Goal: Information Seeking & Learning: Learn about a topic

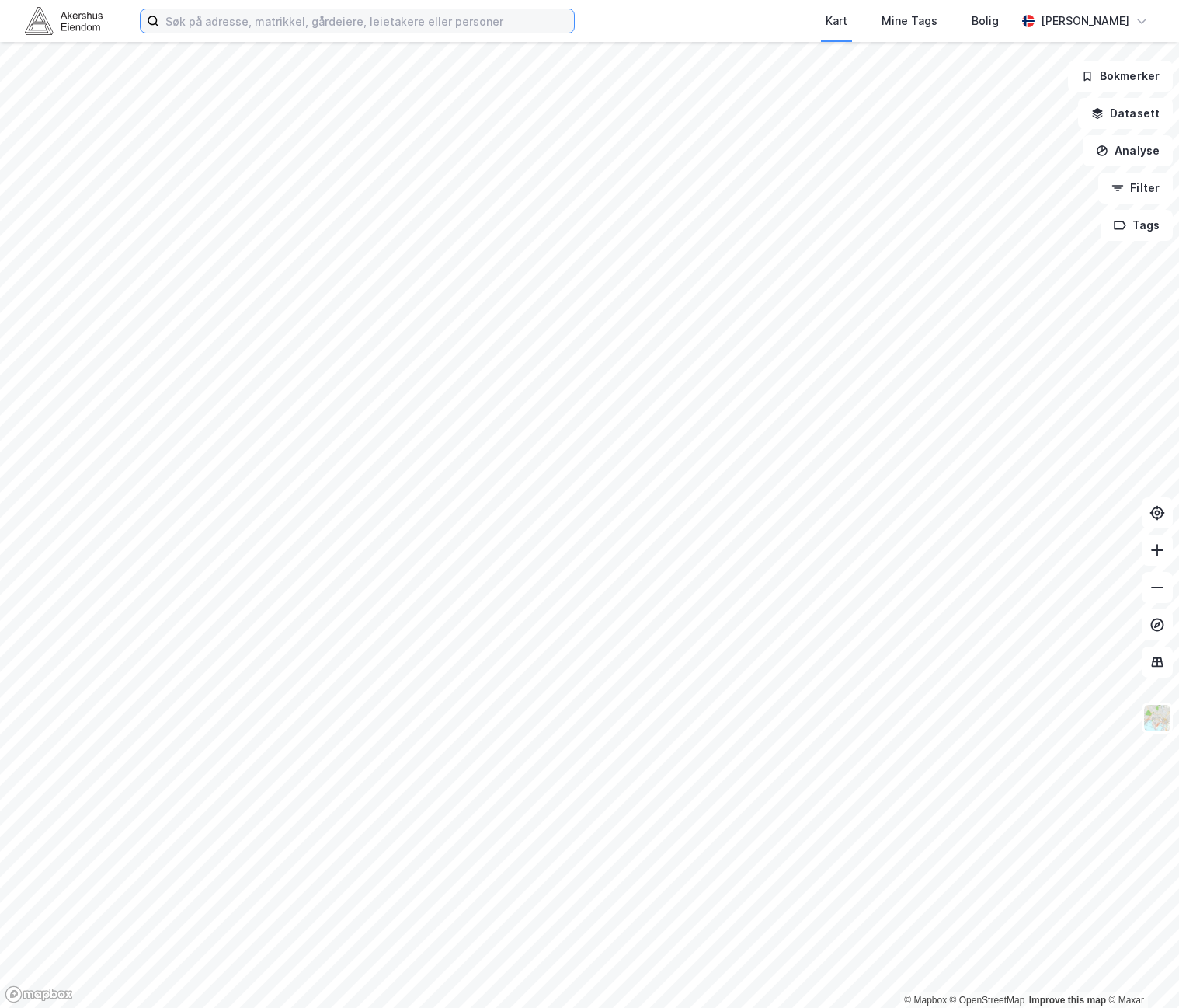
click at [293, 20] on input at bounding box center [367, 22] width 415 height 23
drag, startPoint x: 292, startPoint y: 33, endPoint x: 308, endPoint y: 17, distance: 22.6
click at [299, 27] on div "Kart Mine Tags [PERSON_NAME]" at bounding box center [590, 21] width 1179 height 42
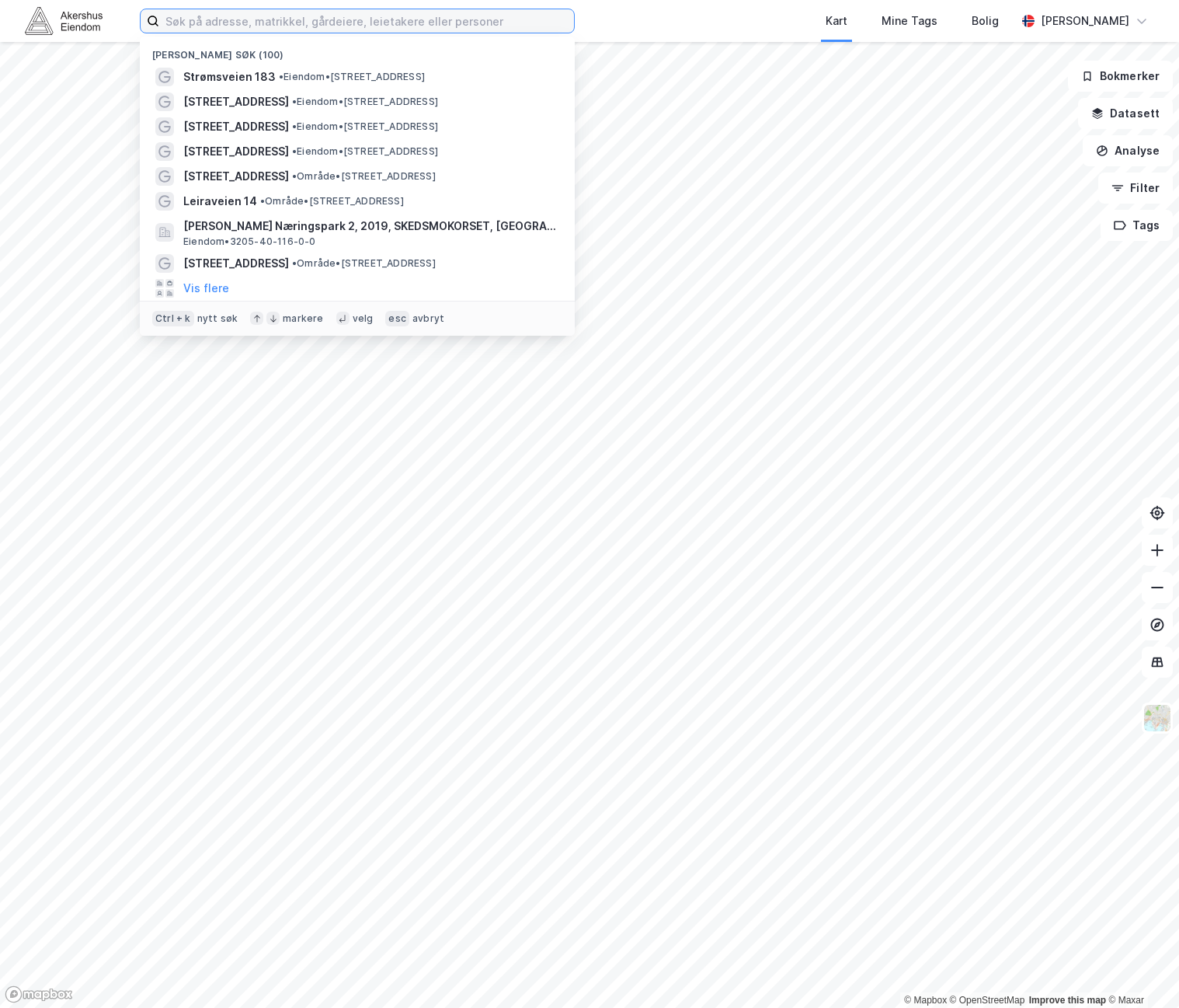
click at [308, 17] on input at bounding box center [367, 22] width 415 height 23
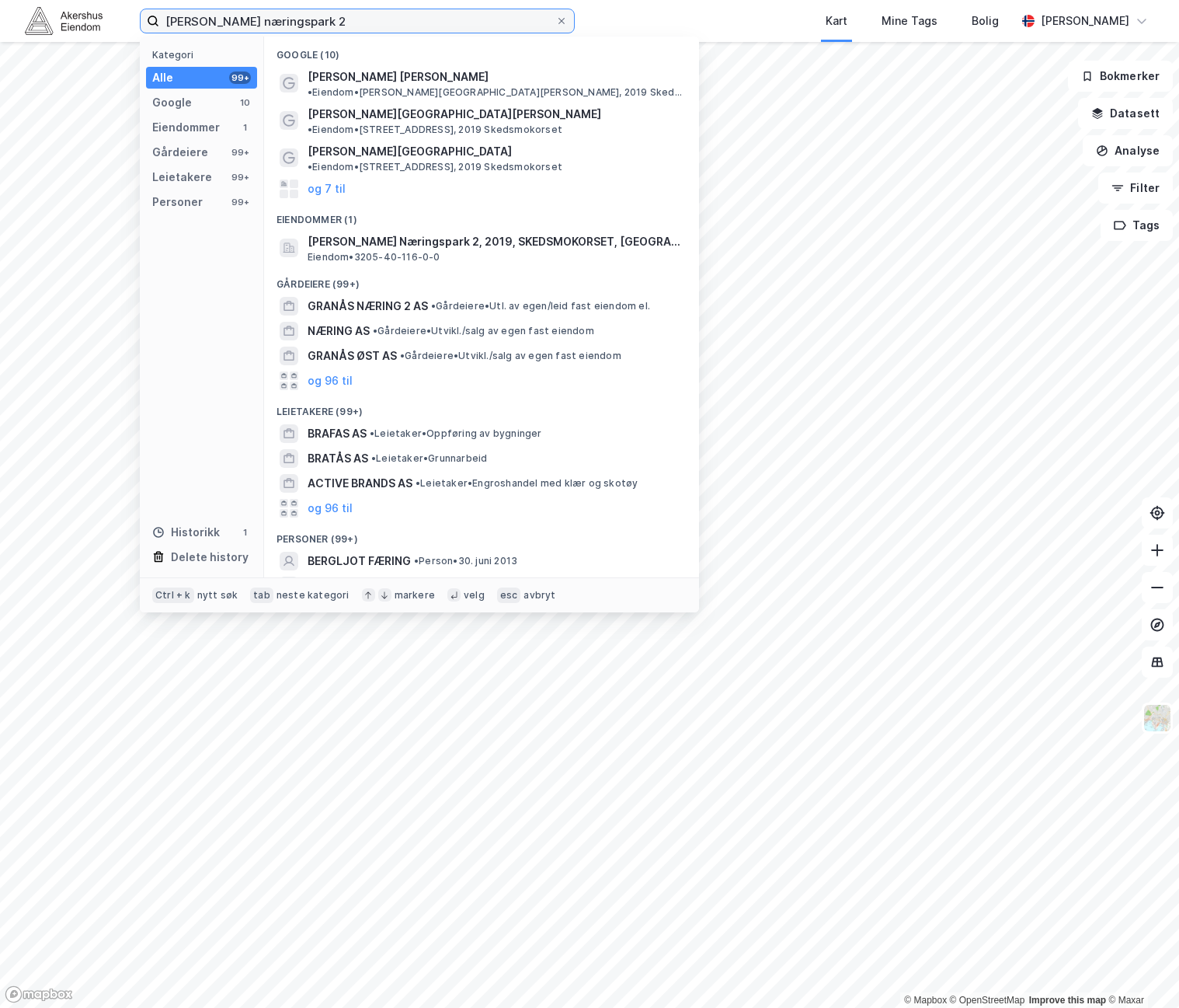
type input "[PERSON_NAME] næringspark 2"
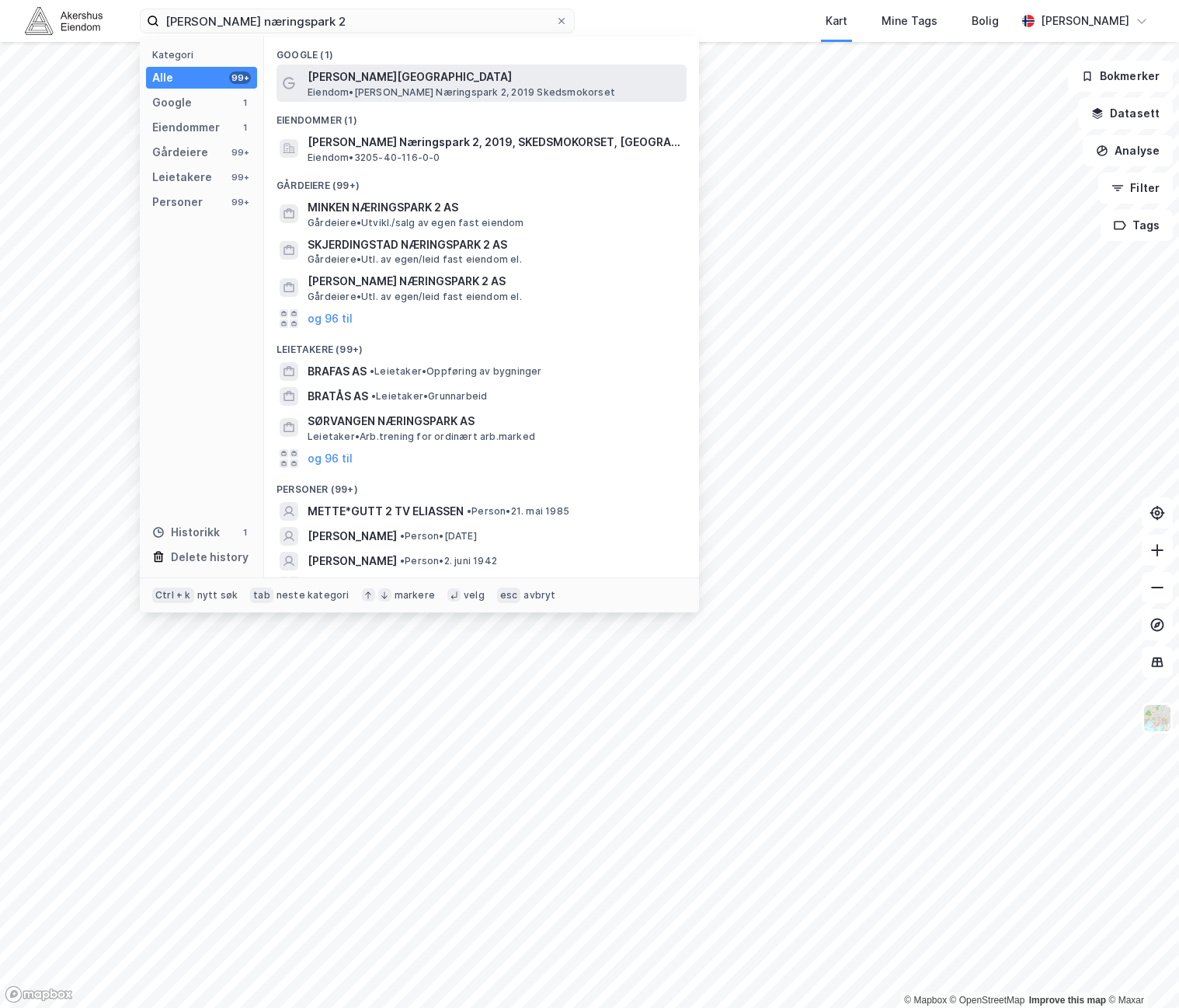
click at [377, 80] on span "[PERSON_NAME][GEOGRAPHIC_DATA]" at bounding box center [494, 76] width 372 height 19
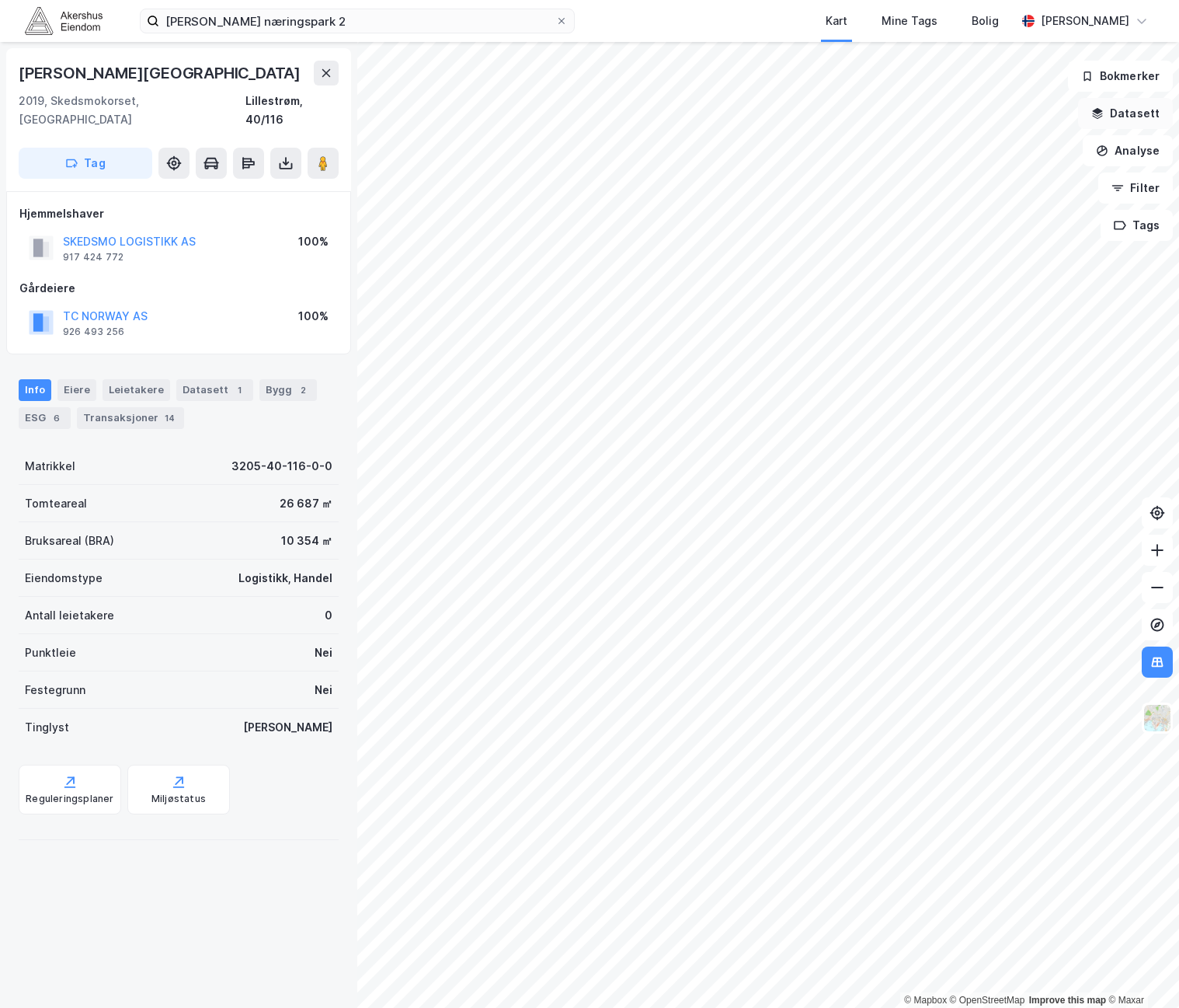
click at [1136, 108] on button "Datasett" at bounding box center [1125, 113] width 95 height 31
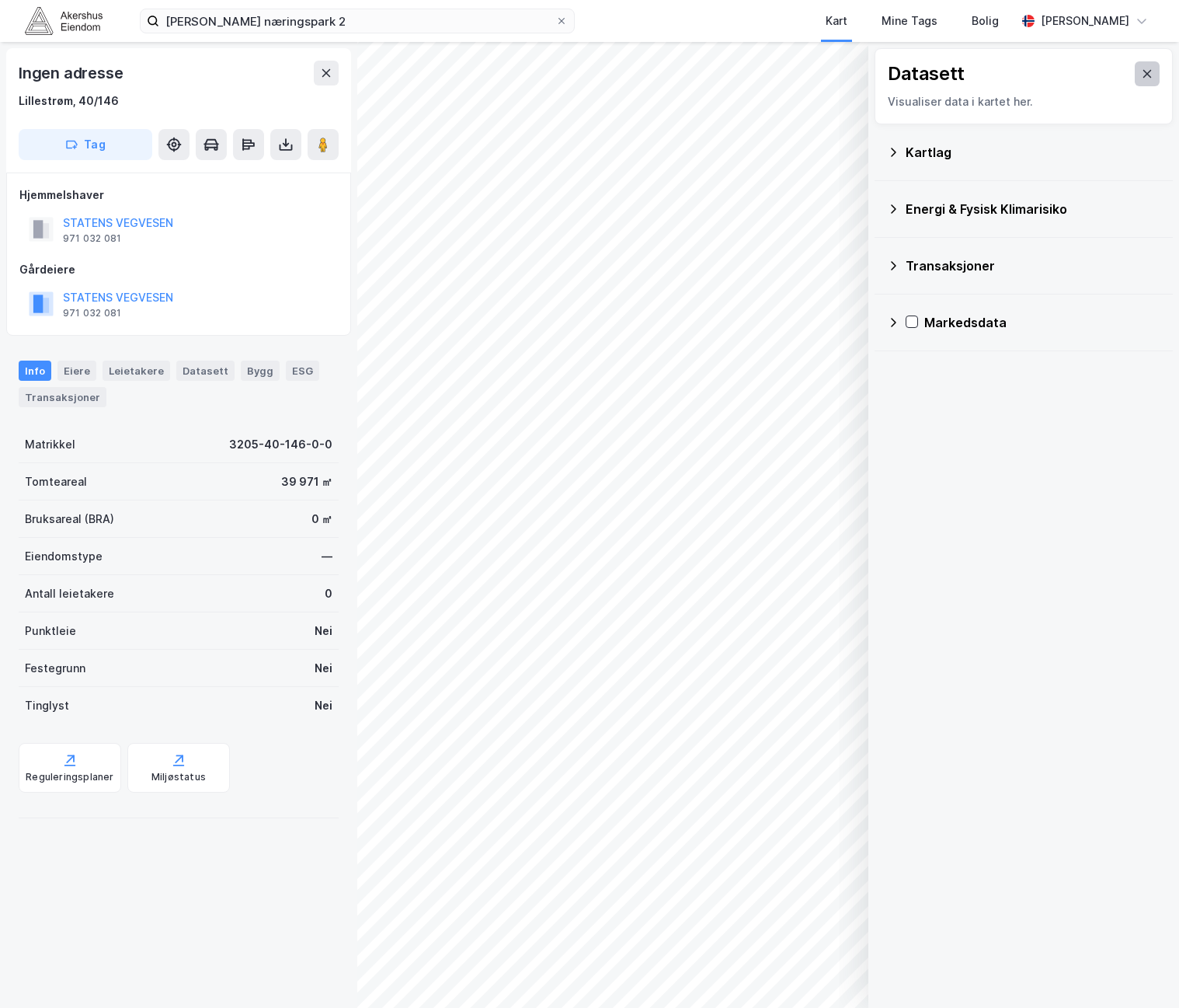
click at [1135, 64] on button at bounding box center [1147, 73] width 24 height 24
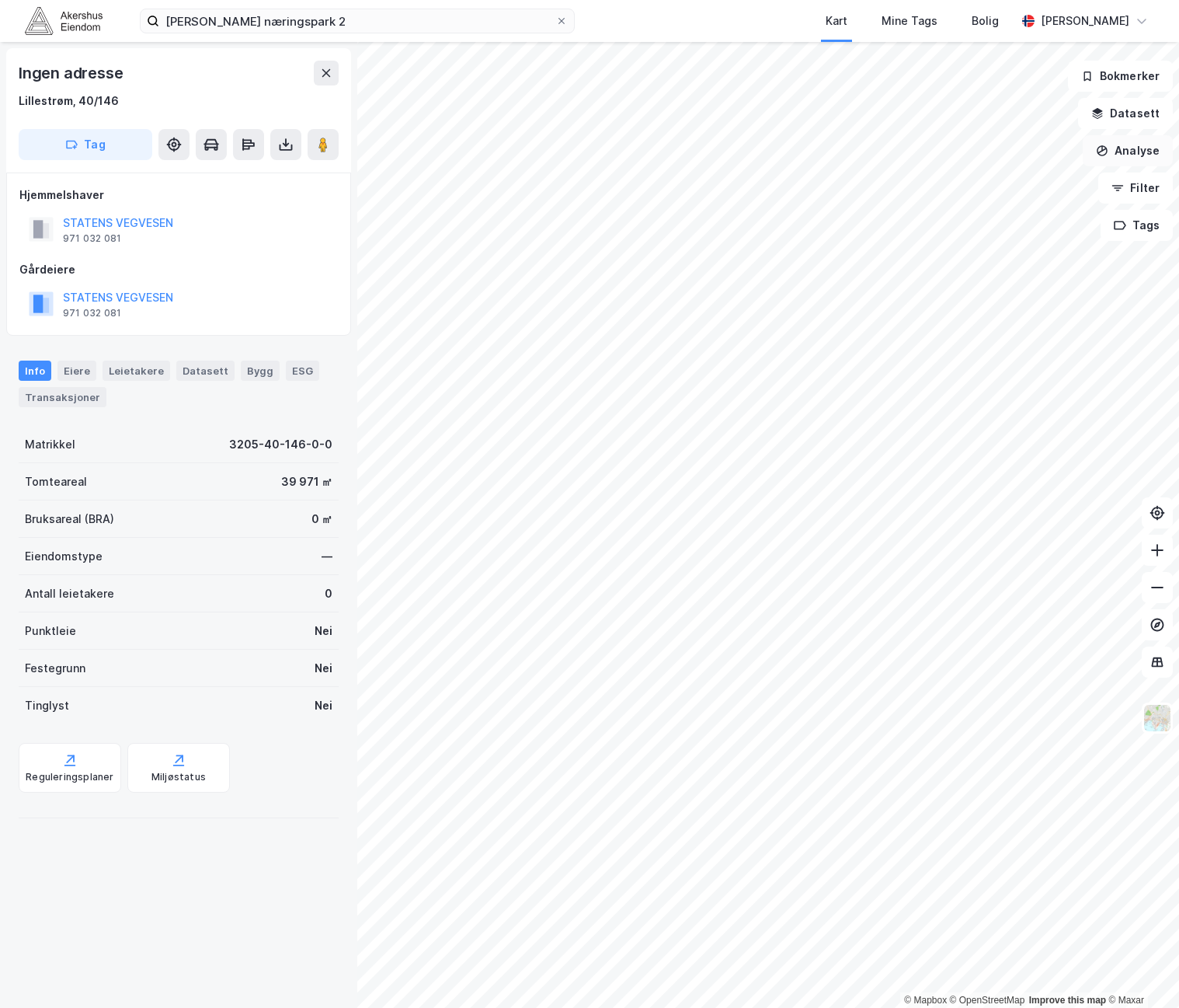
click at [1152, 139] on button "Analyse" at bounding box center [1128, 151] width 90 height 31
click at [1002, 177] on div "Tegn område" at bounding box center [992, 184] width 135 height 14
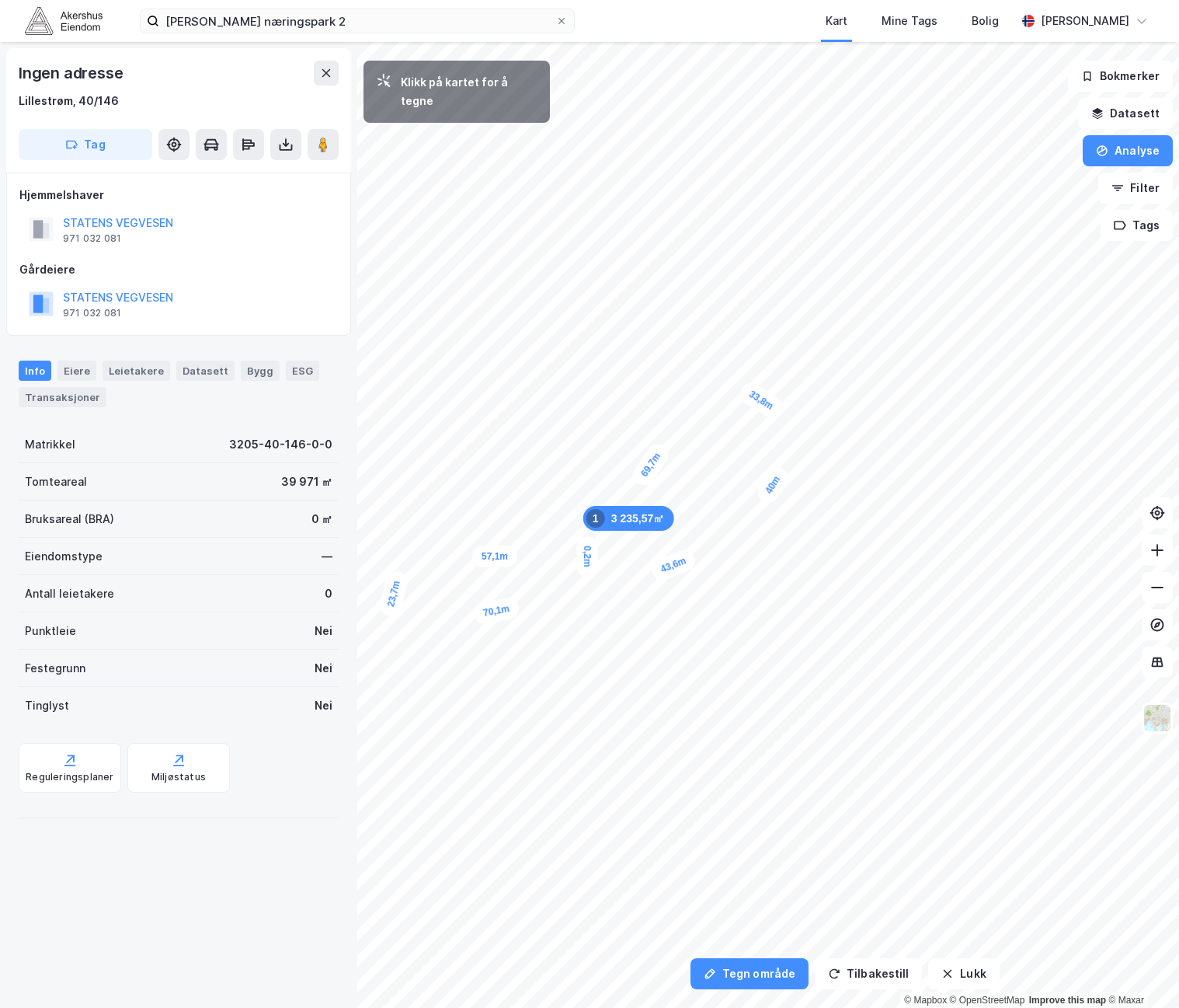
drag, startPoint x: 800, startPoint y: 509, endPoint x: 588, endPoint y: 555, distance: 216.9
click at [588, 555] on div "0,2m" at bounding box center [588, 555] width 22 height 40
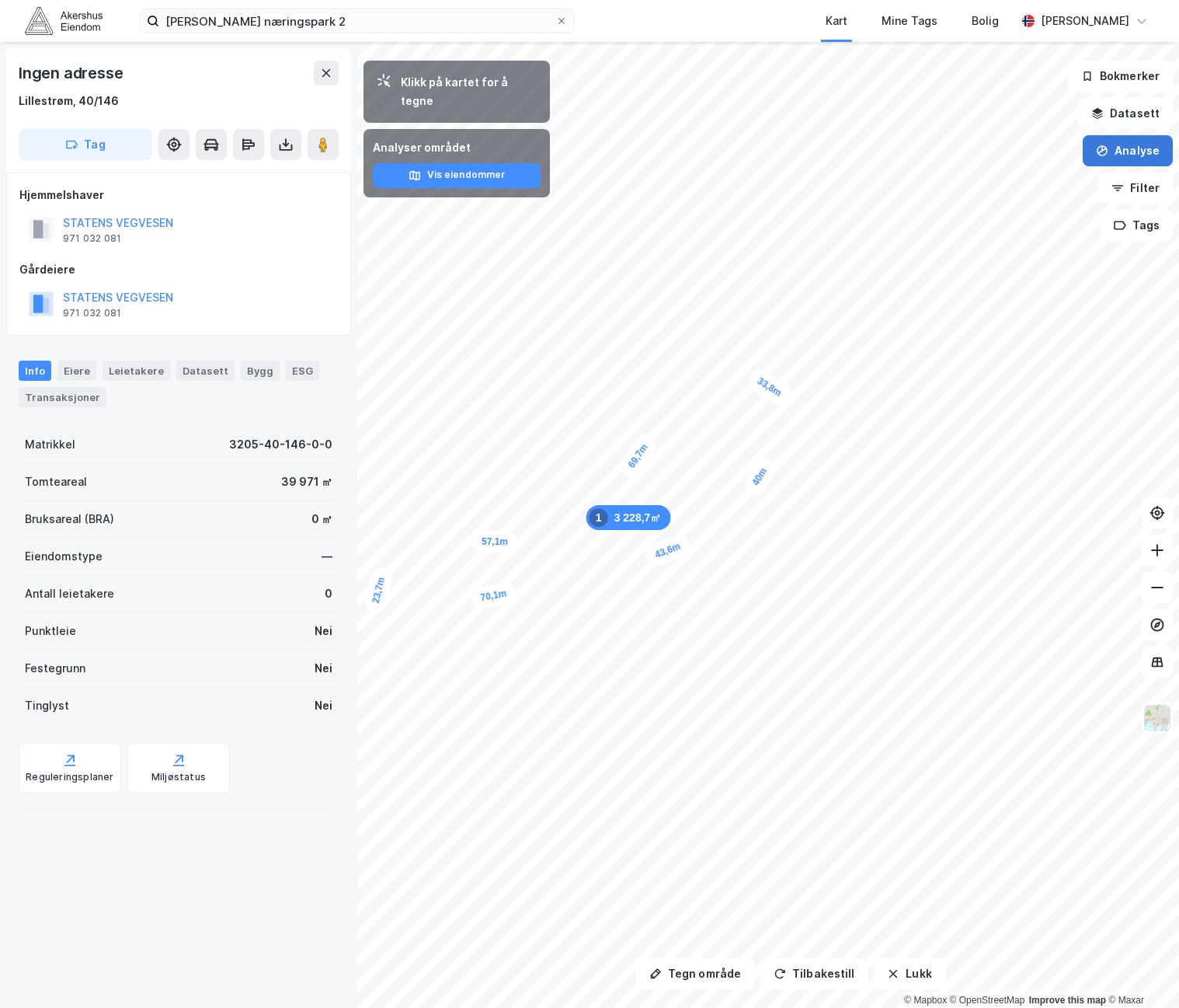
click at [1158, 150] on button "Analyse" at bounding box center [1128, 151] width 90 height 31
click at [1003, 182] on div "Tegn område" at bounding box center [992, 184] width 135 height 14
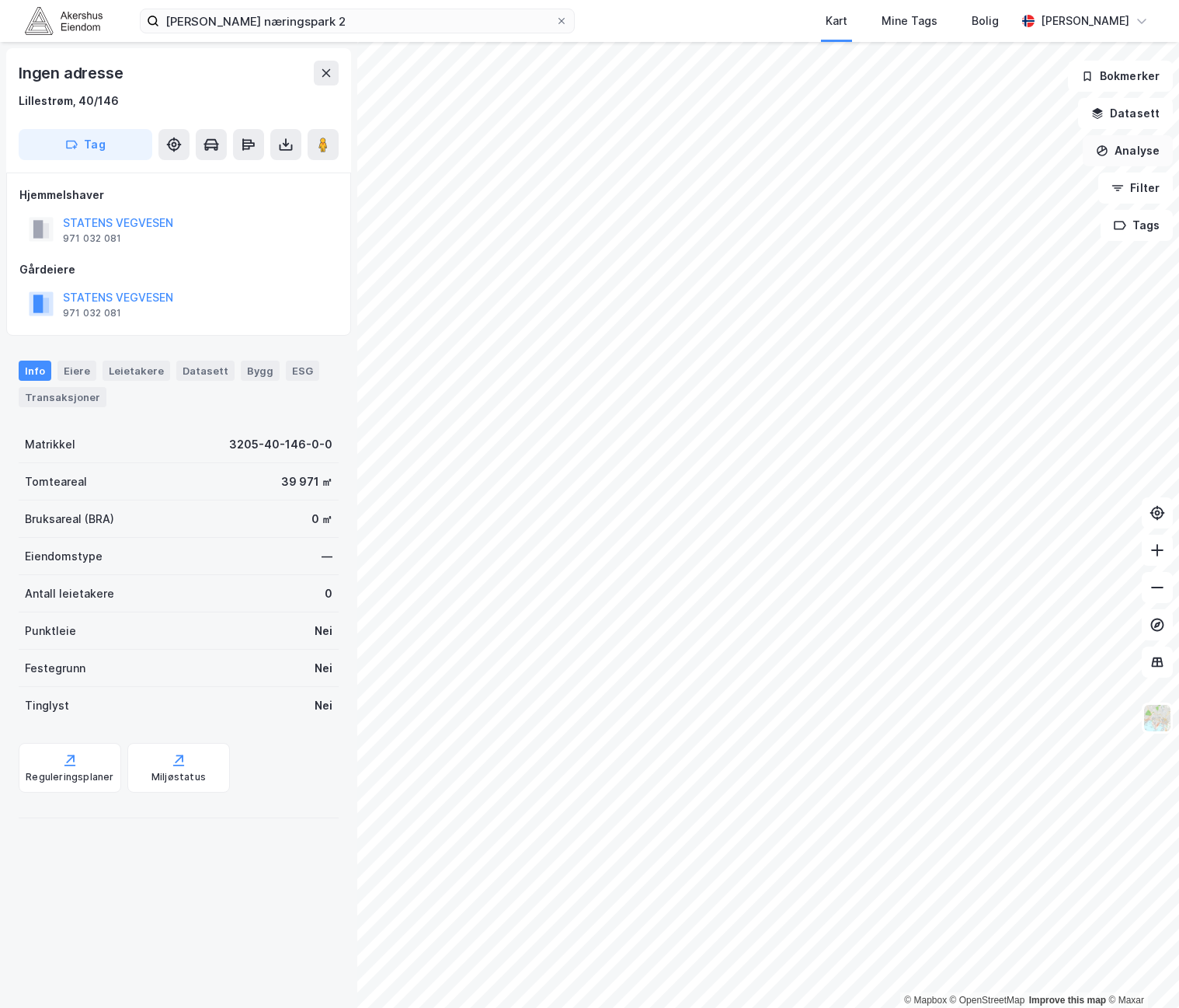
click at [1145, 160] on button "Analyse" at bounding box center [1128, 151] width 90 height 31
click at [985, 187] on div "Tegn område" at bounding box center [992, 184] width 135 height 14
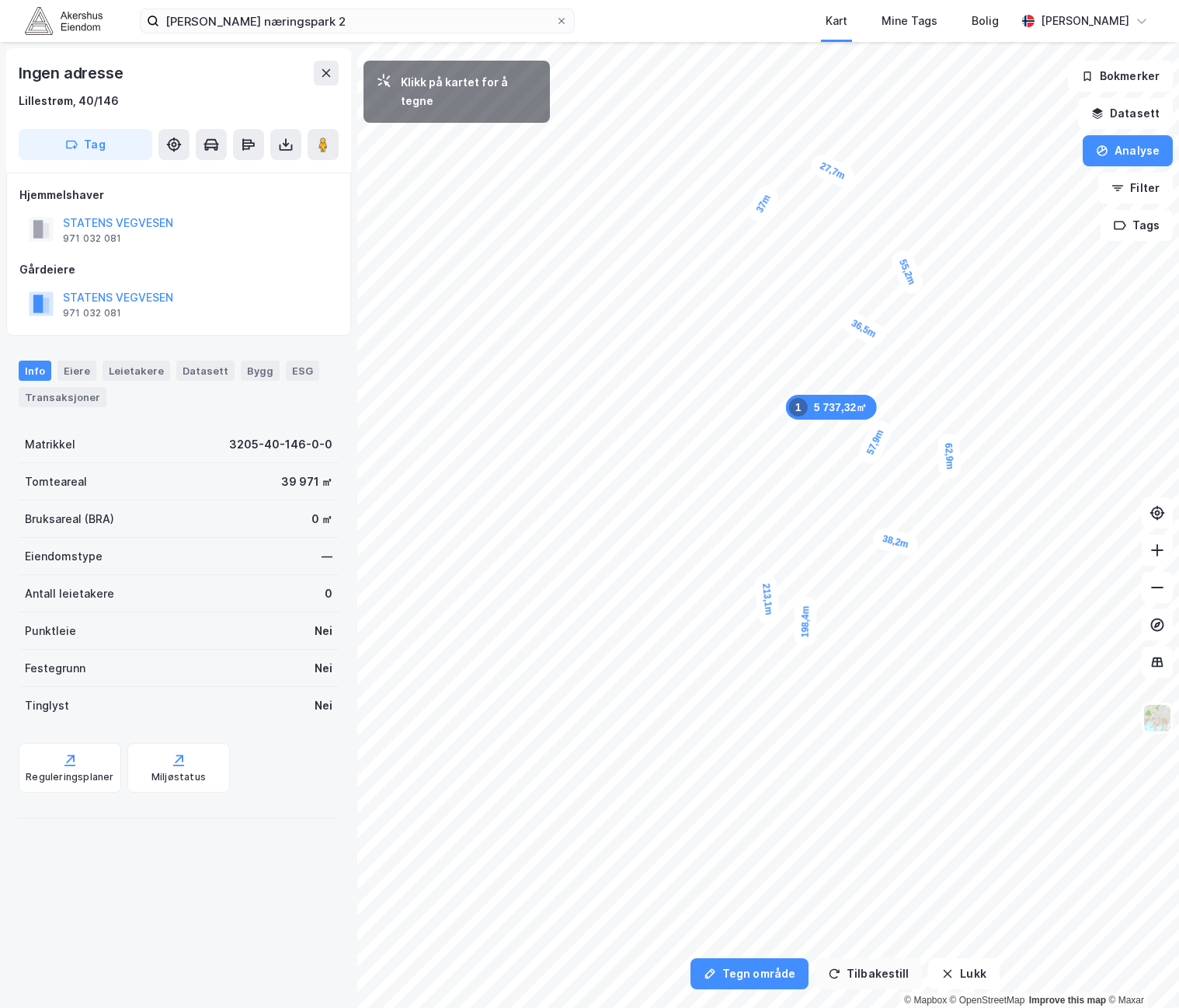
click at [760, 966] on button "Tegn område" at bounding box center [749, 974] width 118 height 31
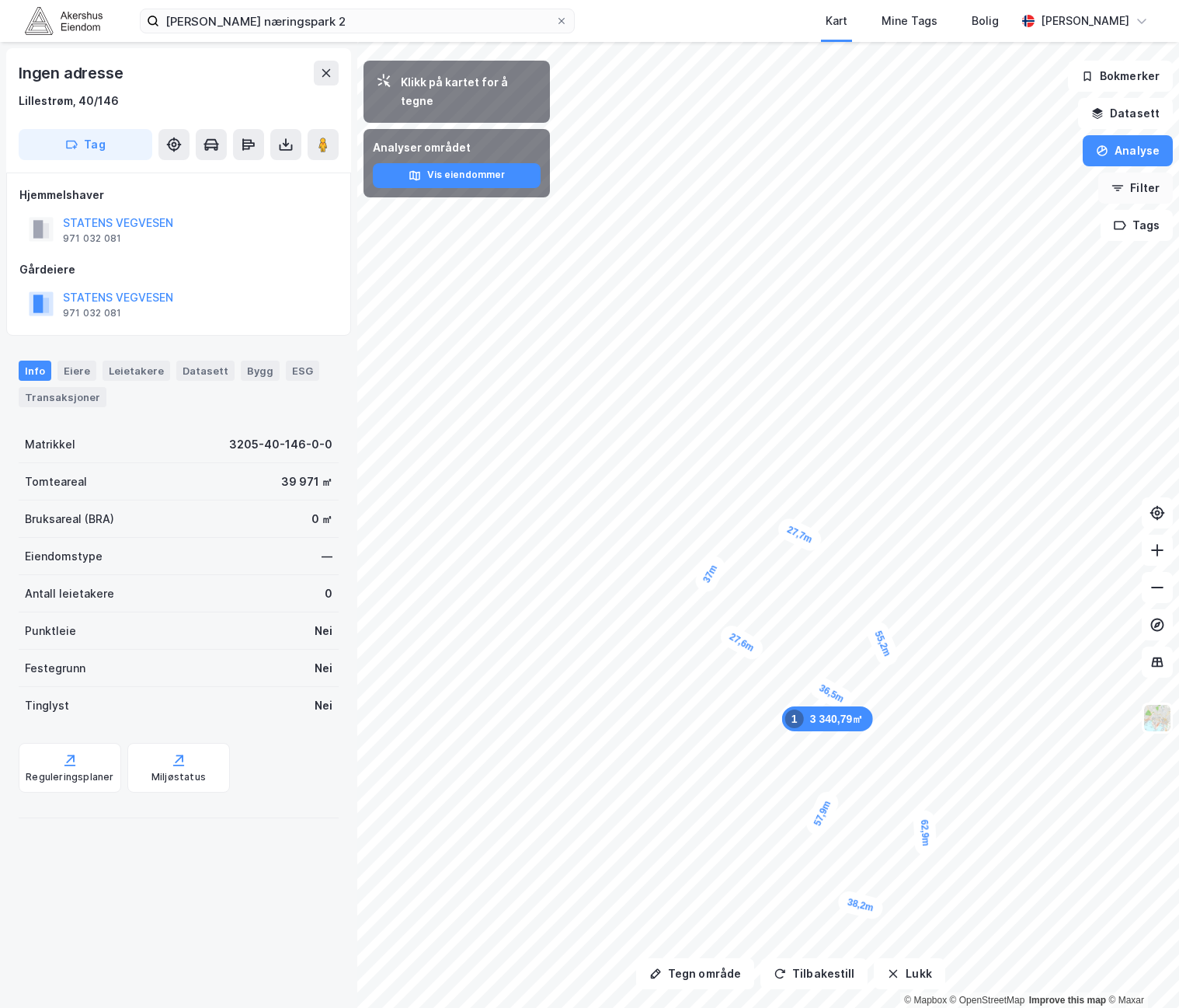
click at [1153, 191] on button "Filter" at bounding box center [1136, 188] width 74 height 31
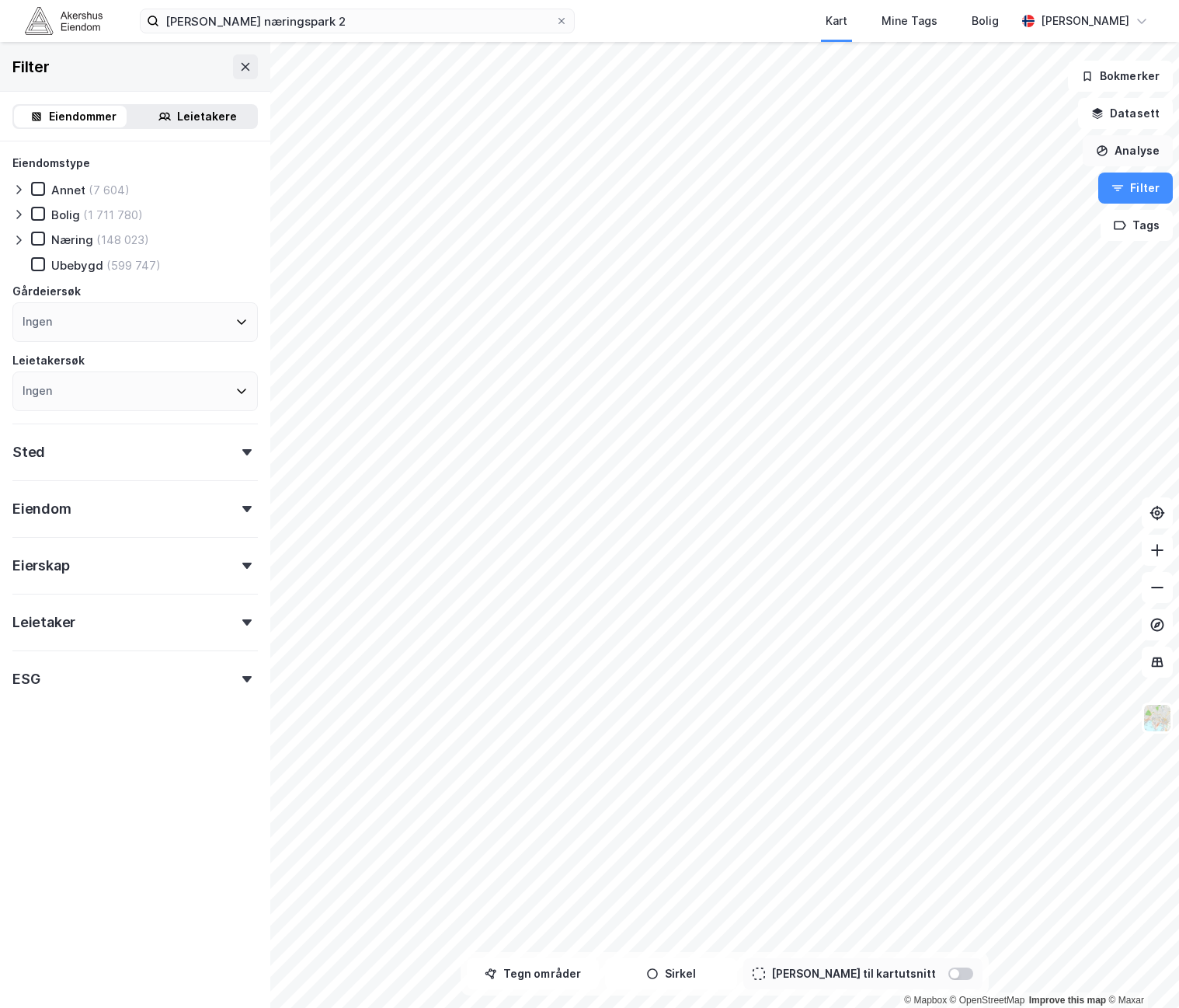
click at [1145, 151] on button "Analyse" at bounding box center [1128, 151] width 90 height 31
click at [962, 179] on div "Tegn område" at bounding box center [992, 184] width 135 height 14
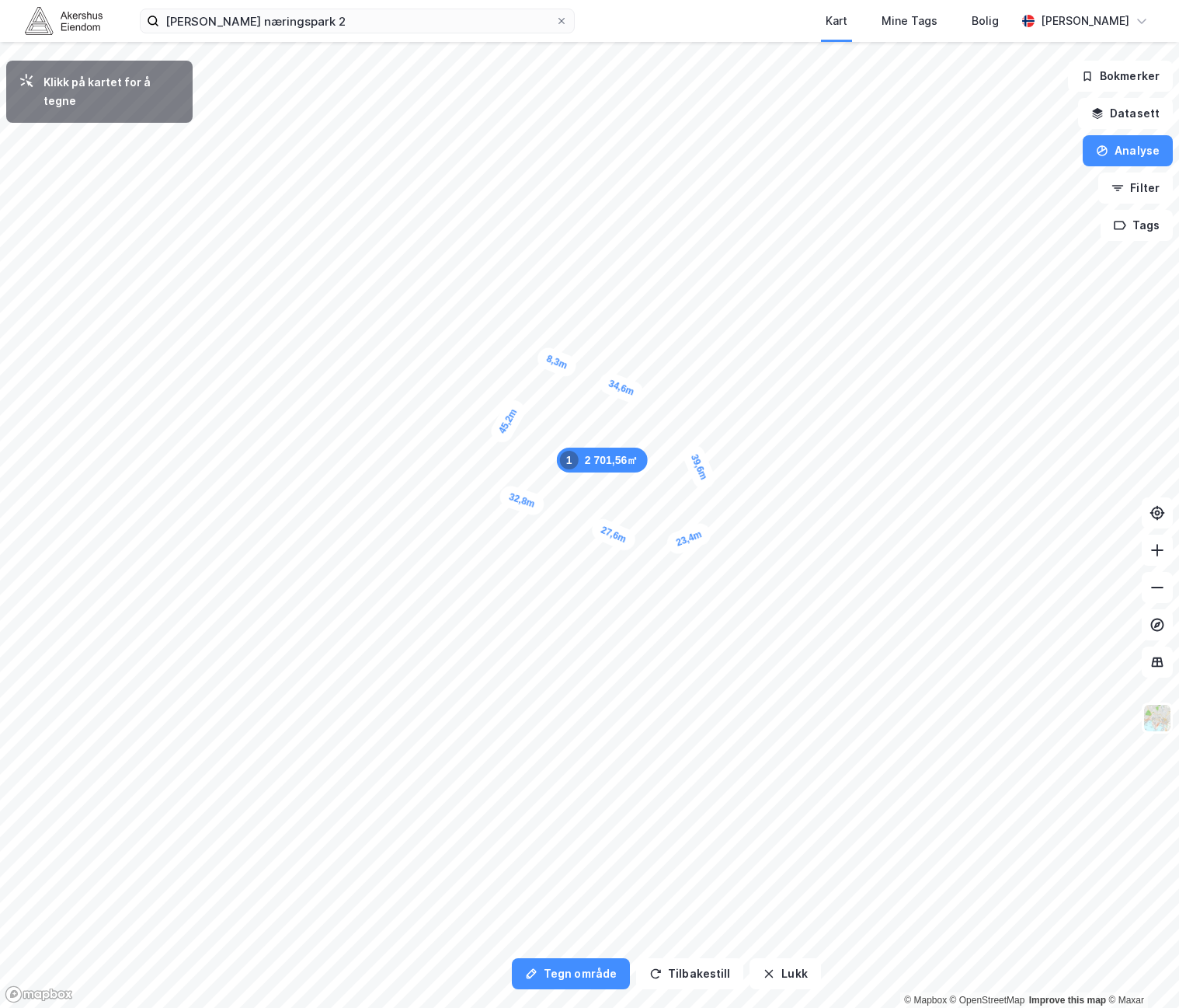
click at [544, 358] on div "8,3m" at bounding box center [557, 362] width 45 height 35
